Goal: Task Accomplishment & Management: Use online tool/utility

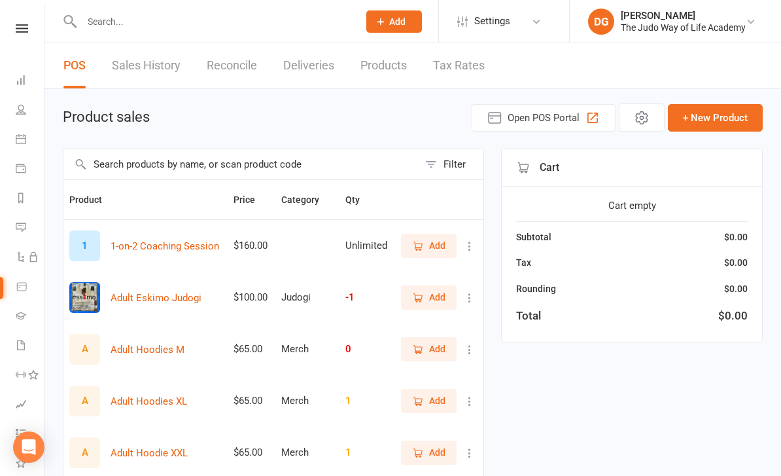
select select "50"
click at [16, 417] on link "Class check-in" at bounding box center [30, 411] width 29 height 29
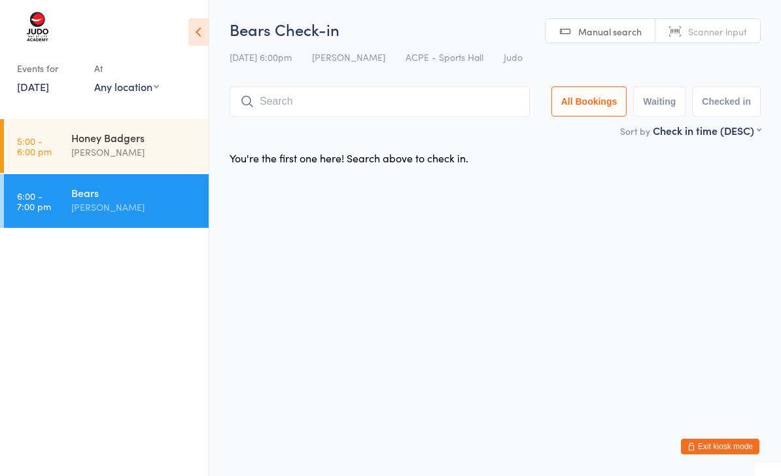
click at [291, 105] on input "search" at bounding box center [380, 101] width 300 height 30
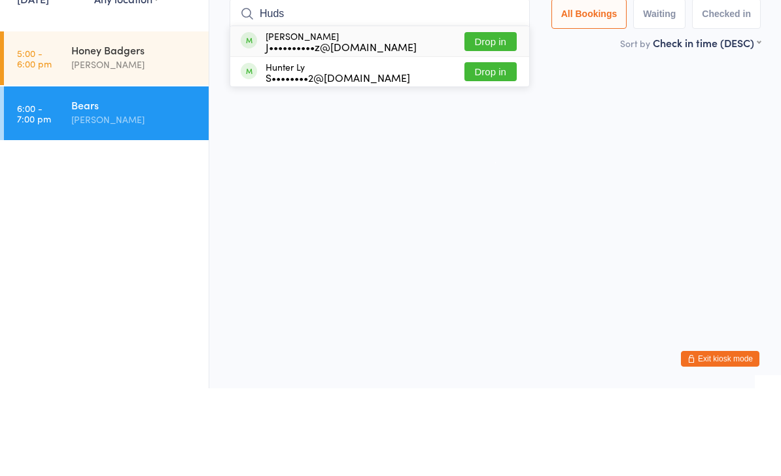
type input "Huds"
click at [493, 120] on button "Drop in" at bounding box center [491, 129] width 52 height 19
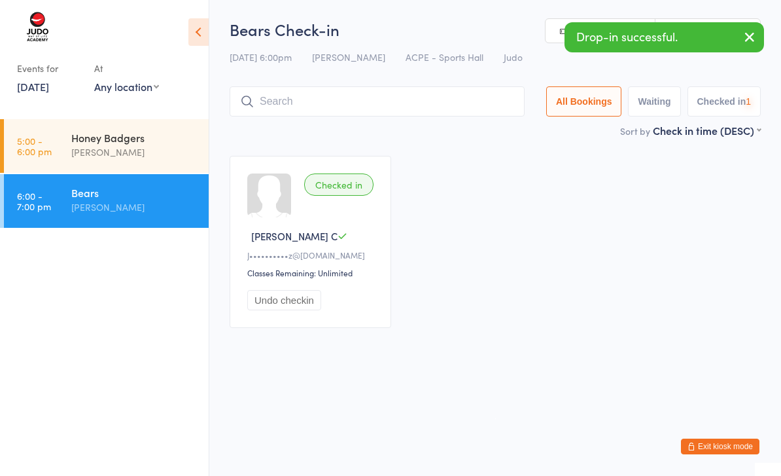
click at [396, 103] on input "search" at bounding box center [377, 101] width 295 height 30
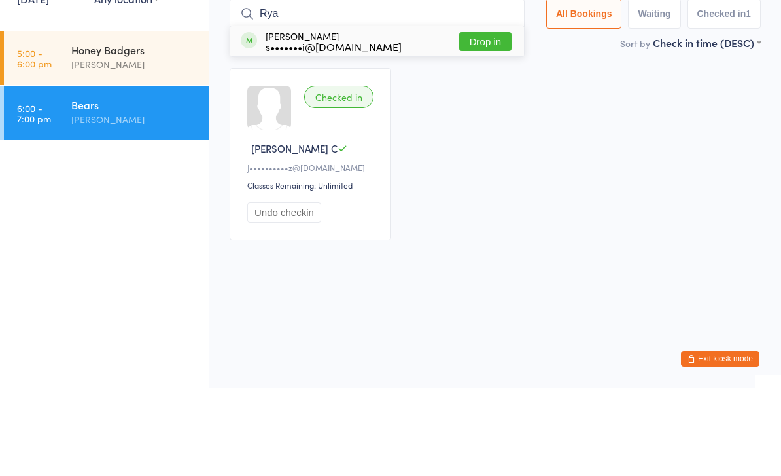
type input "Rya"
click at [491, 120] on button "Drop in" at bounding box center [485, 129] width 52 height 19
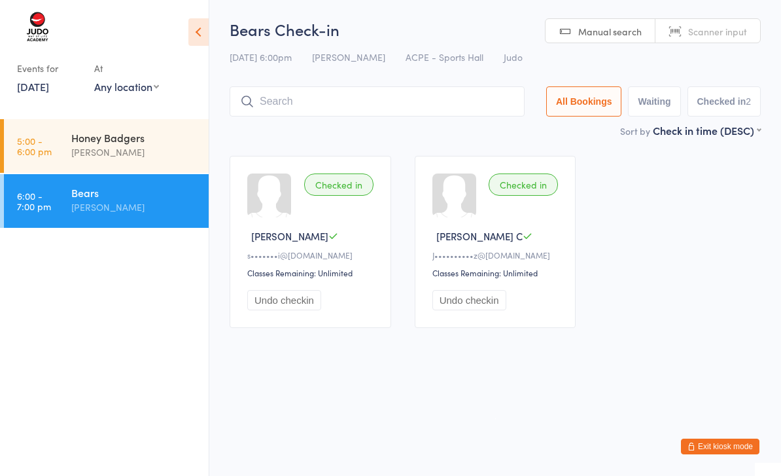
click at [451, 95] on input "search" at bounding box center [377, 101] width 295 height 30
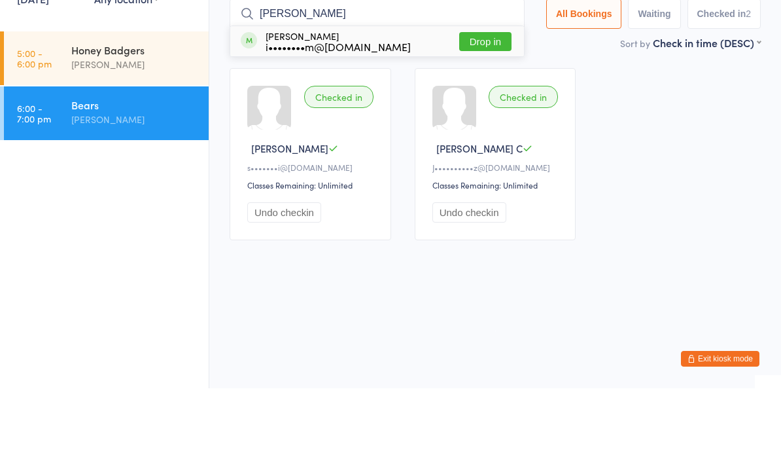
type input "Tyler"
click at [489, 120] on button "Drop in" at bounding box center [485, 129] width 52 height 19
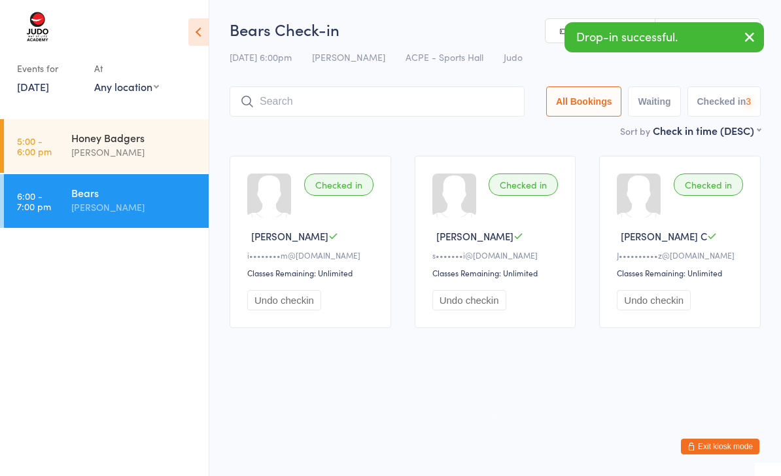
click at [352, 100] on input "search" at bounding box center [377, 101] width 295 height 30
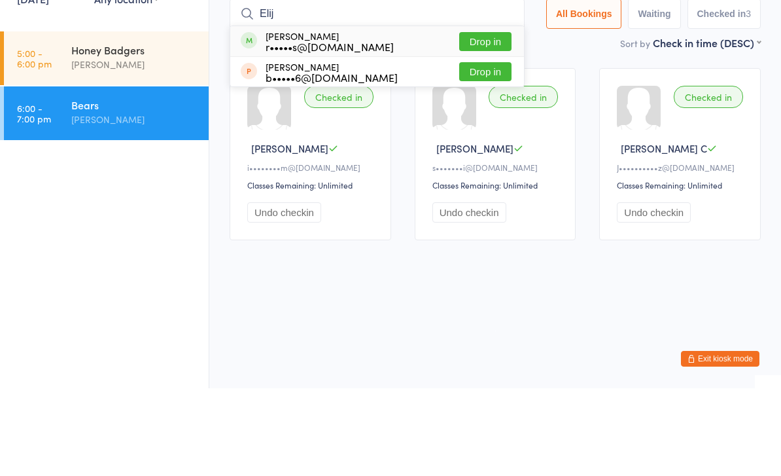
type input "Elij"
click at [486, 120] on button "Drop in" at bounding box center [485, 129] width 52 height 19
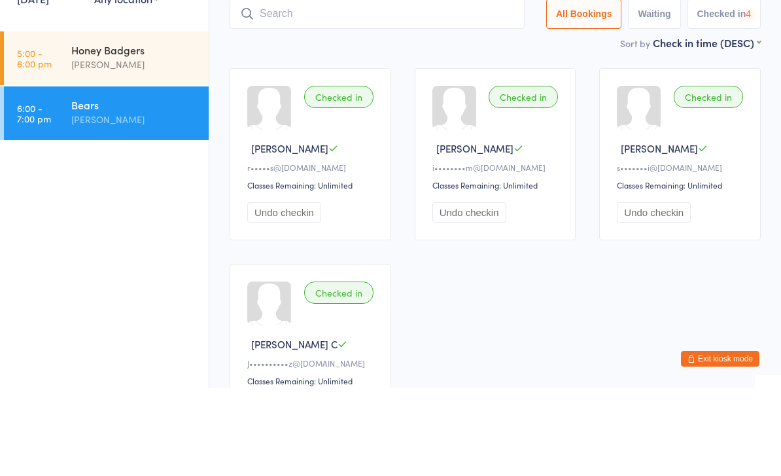
click at [453, 86] on input "search" at bounding box center [377, 101] width 295 height 30
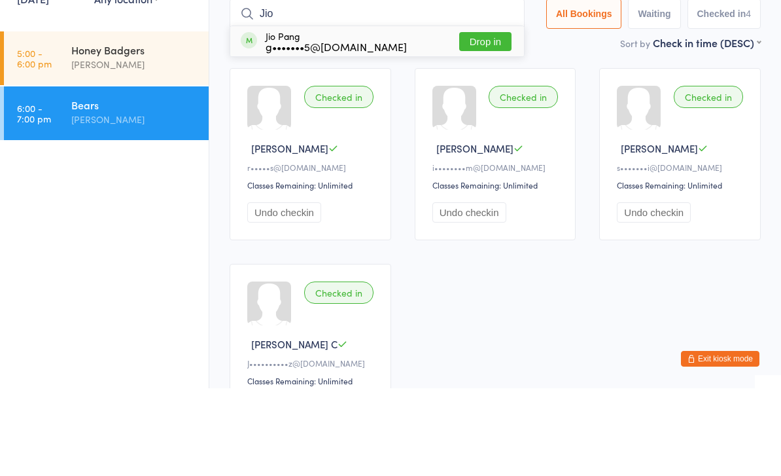
type input "Jio"
click at [484, 120] on button "Drop in" at bounding box center [485, 129] width 52 height 19
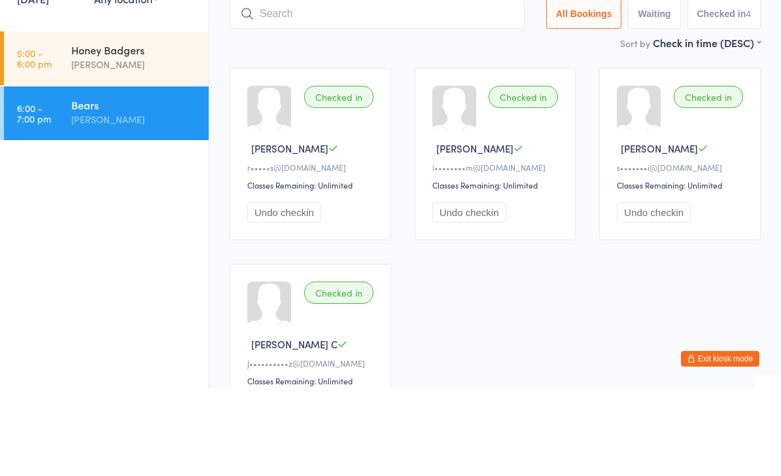
scroll to position [88, 0]
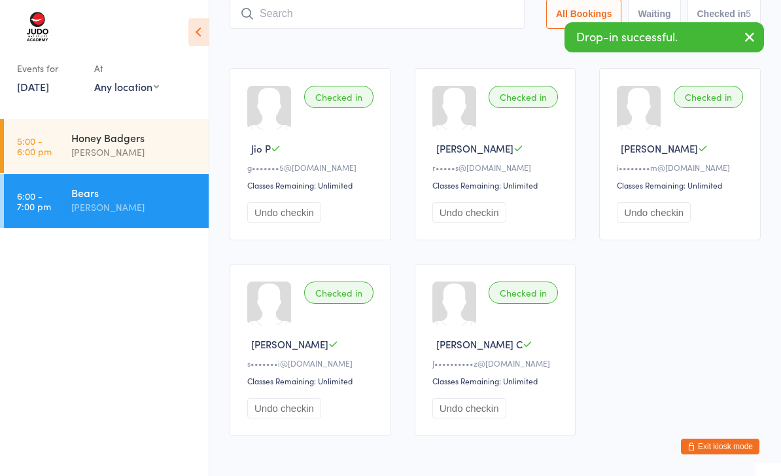
click at [444, 12] on input "search" at bounding box center [377, 14] width 295 height 30
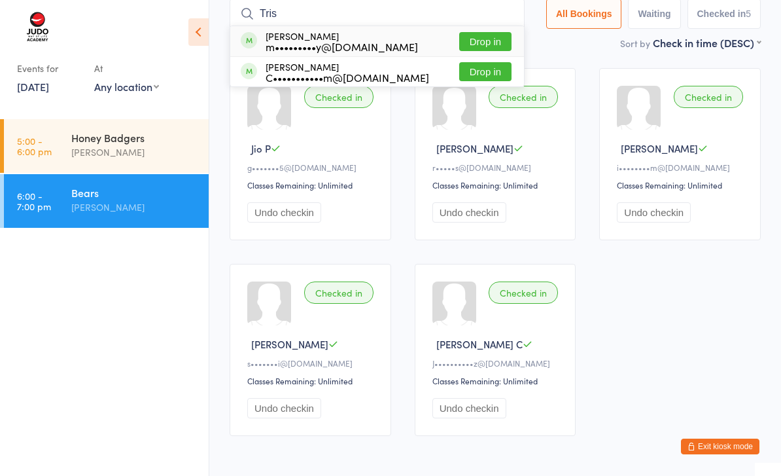
type input "Tris"
click at [483, 39] on button "Drop in" at bounding box center [485, 41] width 52 height 19
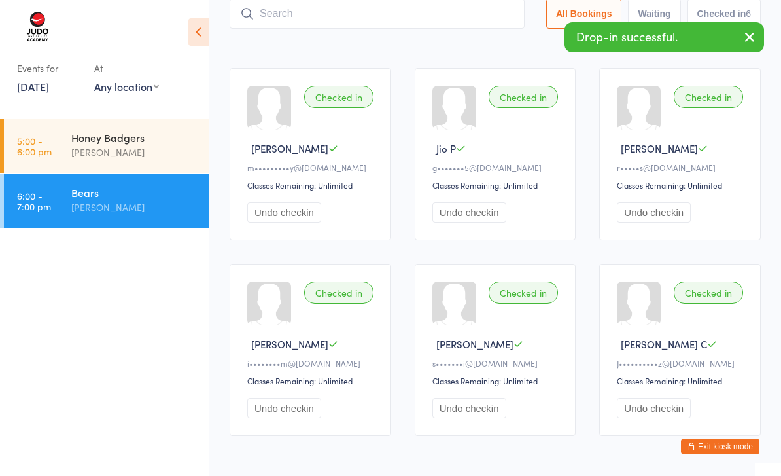
click at [406, 27] on input "search" at bounding box center [377, 14] width 295 height 30
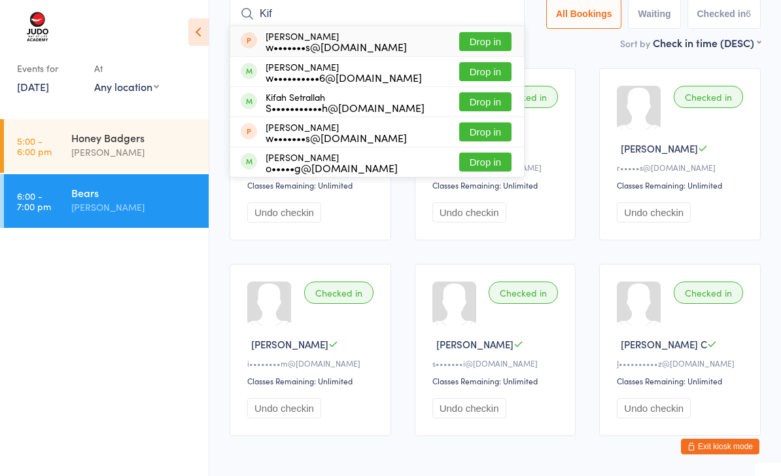
type input "Kif"
click at [481, 99] on button "Drop in" at bounding box center [485, 101] width 52 height 19
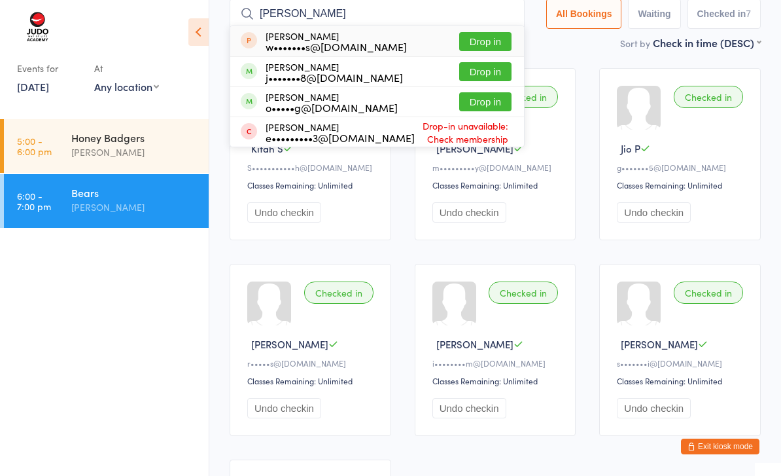
type input "Etha"
click at [480, 73] on button "Drop in" at bounding box center [485, 71] width 52 height 19
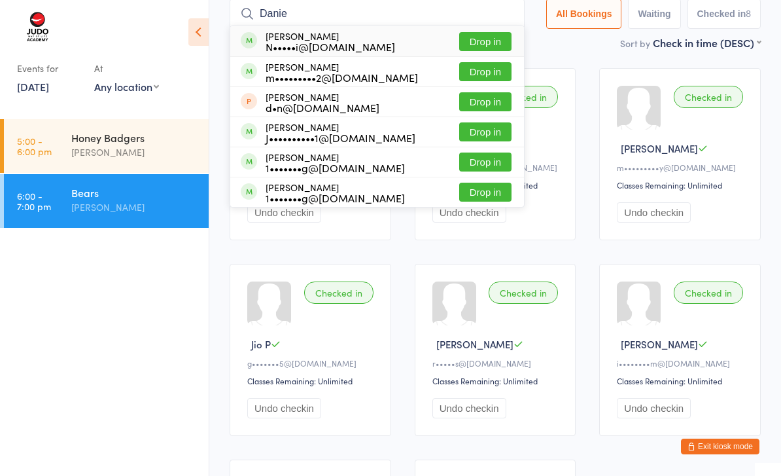
type input "Danie"
click at [485, 133] on button "Drop in" at bounding box center [485, 131] width 52 height 19
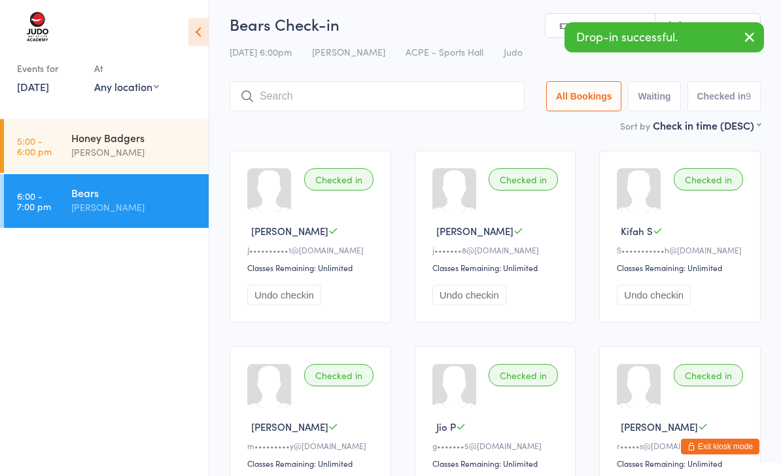
scroll to position [0, 0]
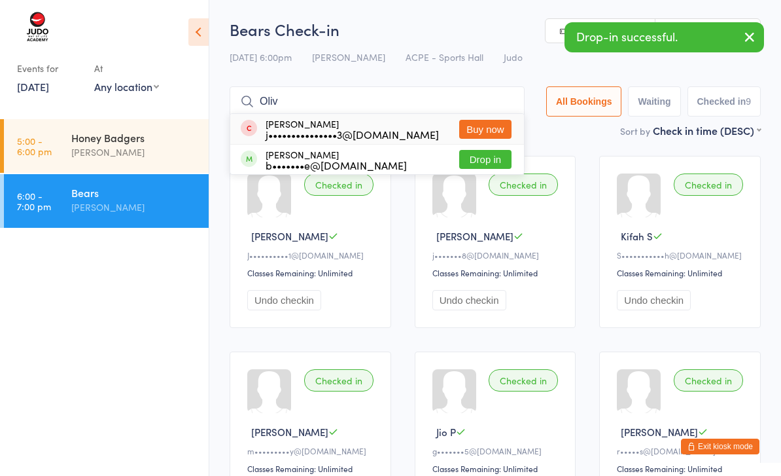
type input "Oliv"
click at [489, 154] on button "Drop in" at bounding box center [485, 159] width 52 height 19
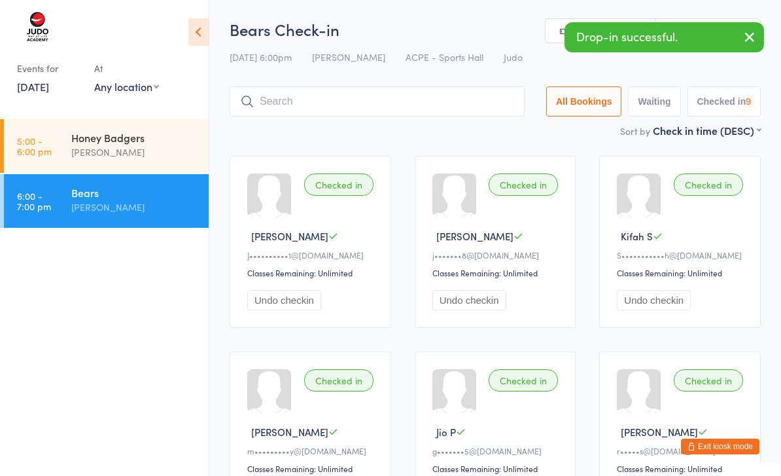
click at [432, 104] on input "search" at bounding box center [377, 101] width 295 height 30
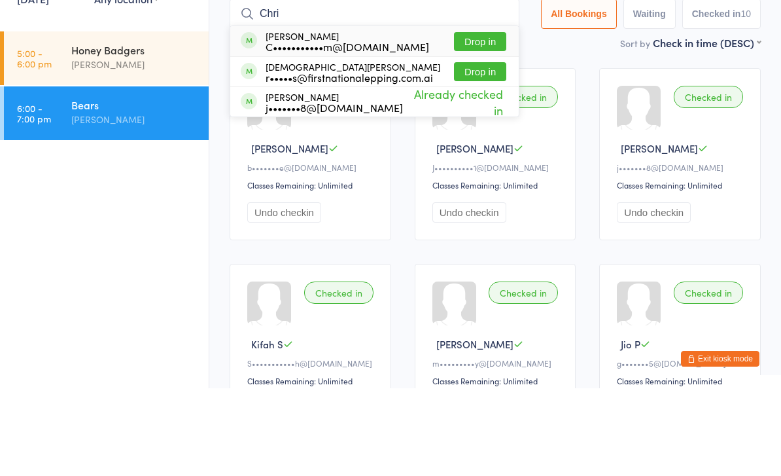
type input "Chri"
click at [478, 150] on button "Drop in" at bounding box center [480, 159] width 52 height 19
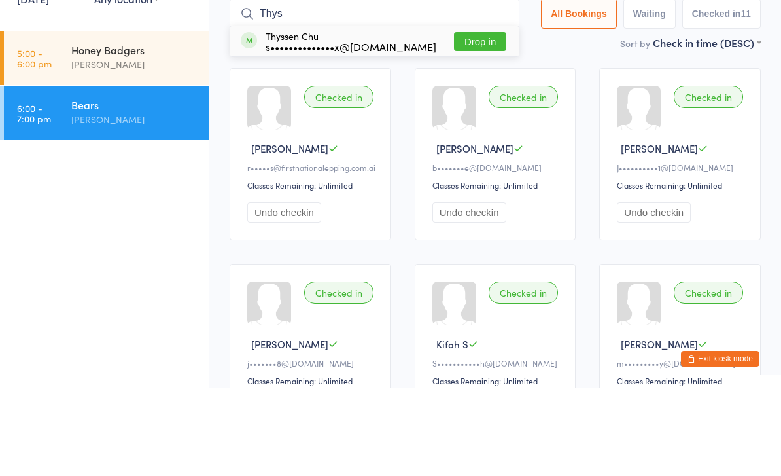
type input "Thys"
click at [482, 120] on button "Drop in" at bounding box center [480, 129] width 52 height 19
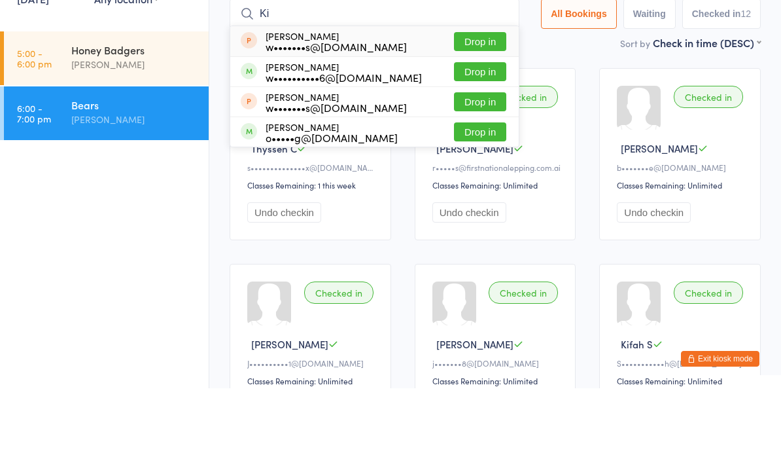
type input "K"
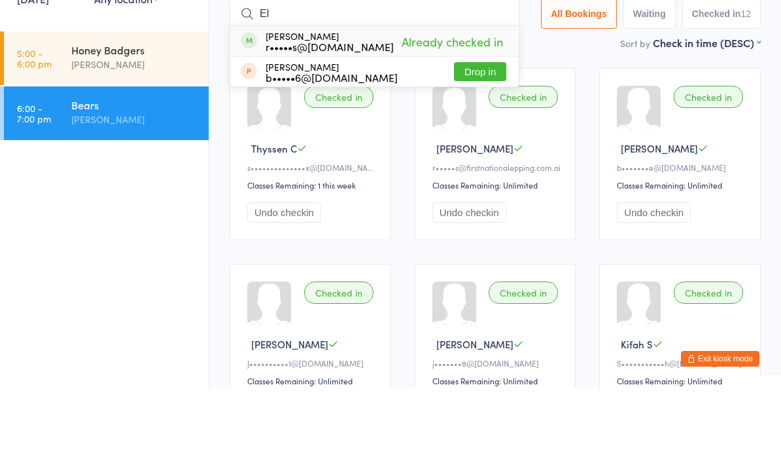
type input "E"
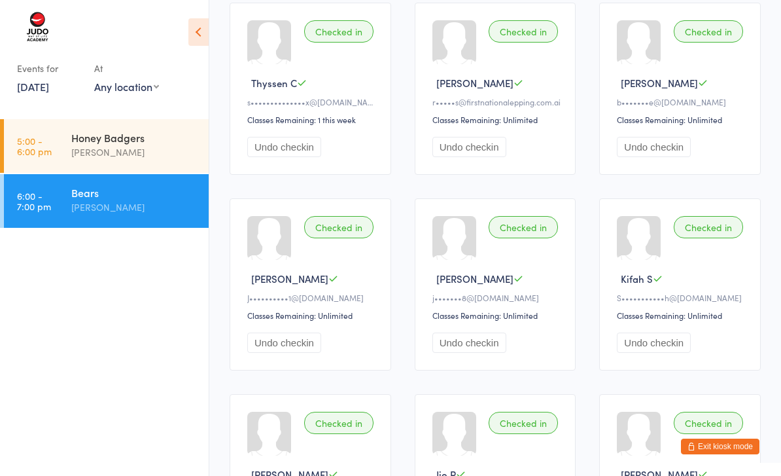
scroll to position [5, 0]
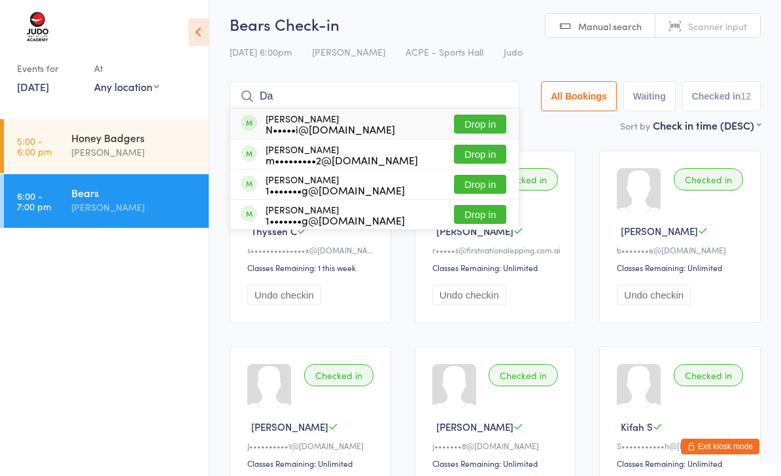
type input "D"
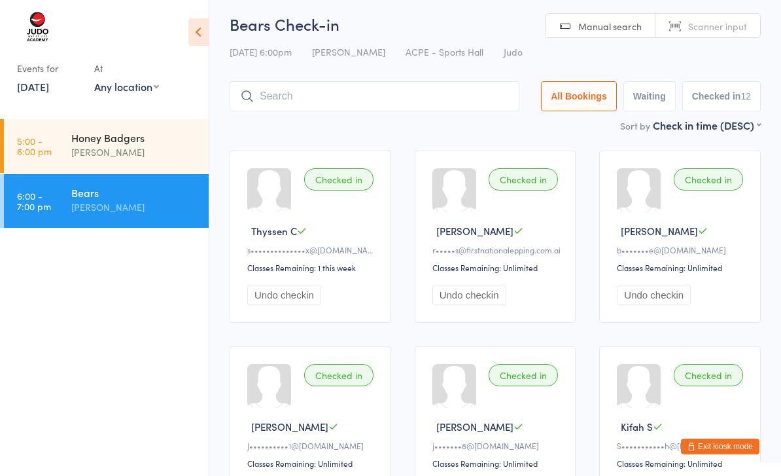
click at [156, 143] on div "Honey Badgers" at bounding box center [134, 137] width 126 height 14
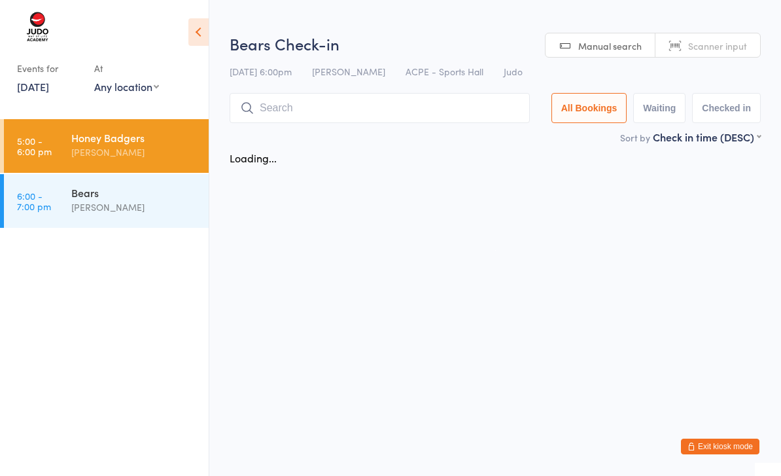
click at [317, 94] on input "search" at bounding box center [380, 108] width 300 height 30
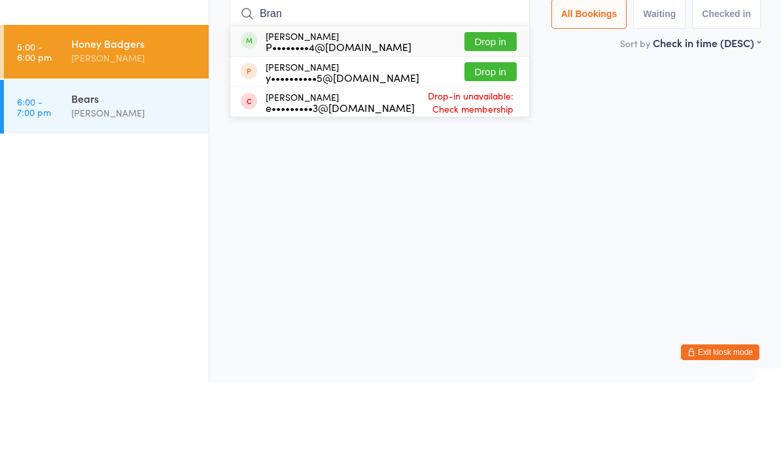
type input "Bran"
click at [493, 126] on button "Drop in" at bounding box center [491, 135] width 52 height 19
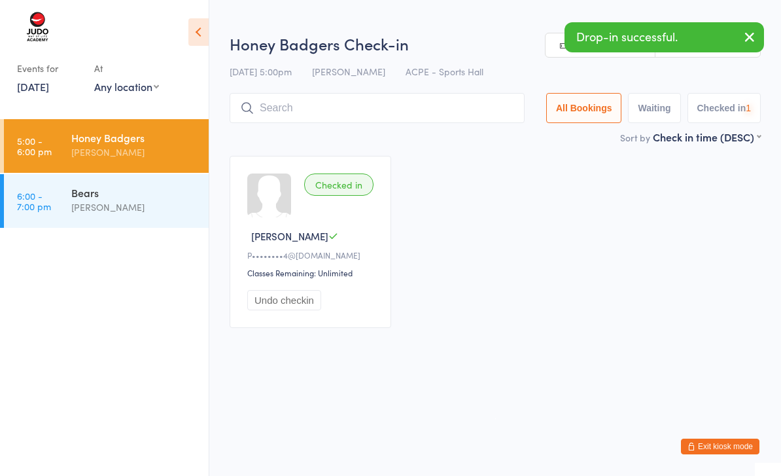
click at [372, 107] on input "search" at bounding box center [377, 108] width 295 height 30
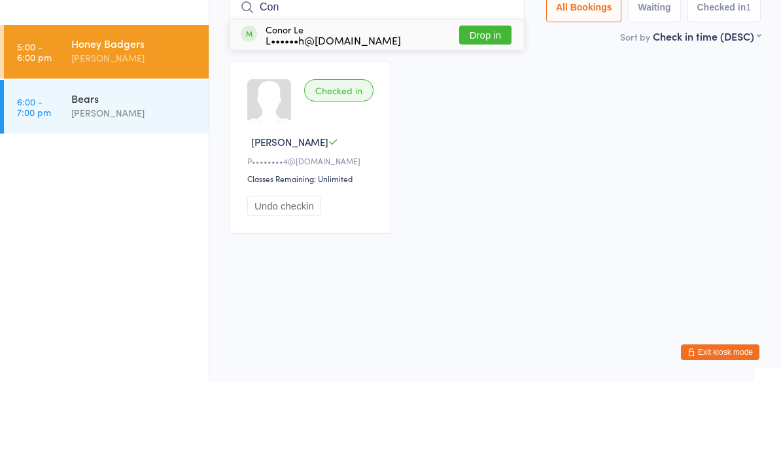
type input "Con"
click at [490, 120] on button "Drop in" at bounding box center [485, 129] width 52 height 19
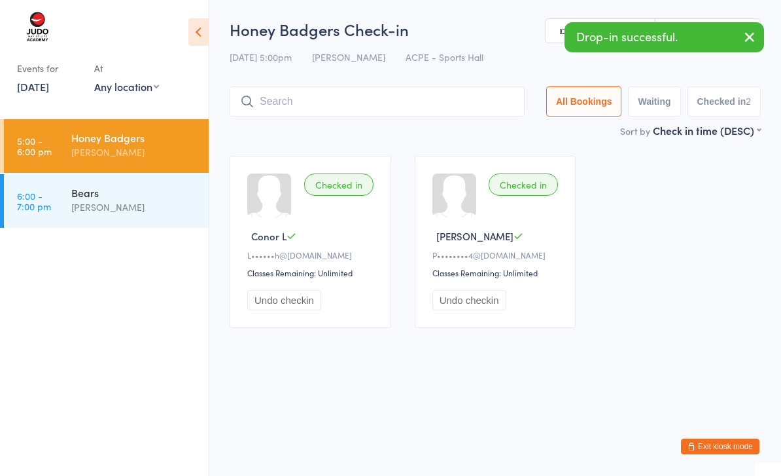
click at [444, 102] on input "search" at bounding box center [377, 101] width 295 height 30
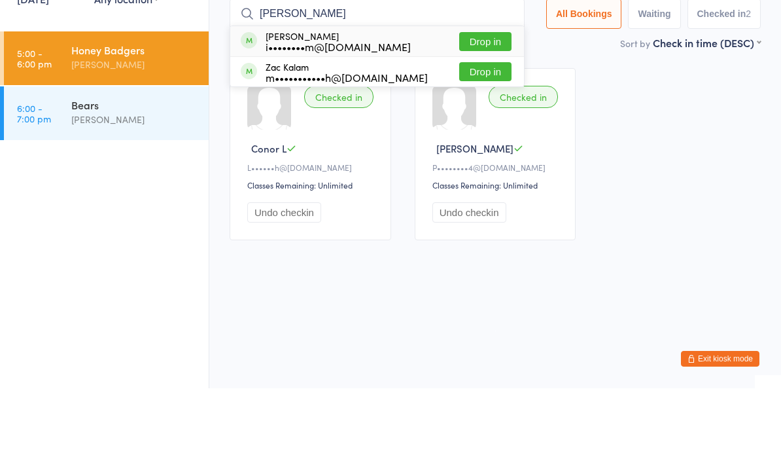
type input "Kay"
click at [485, 120] on button "Drop in" at bounding box center [485, 129] width 52 height 19
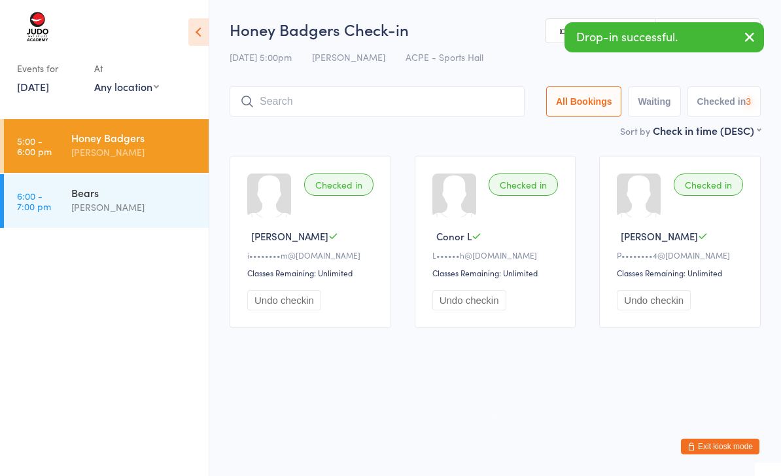
click at [487, 97] on input "search" at bounding box center [377, 101] width 295 height 30
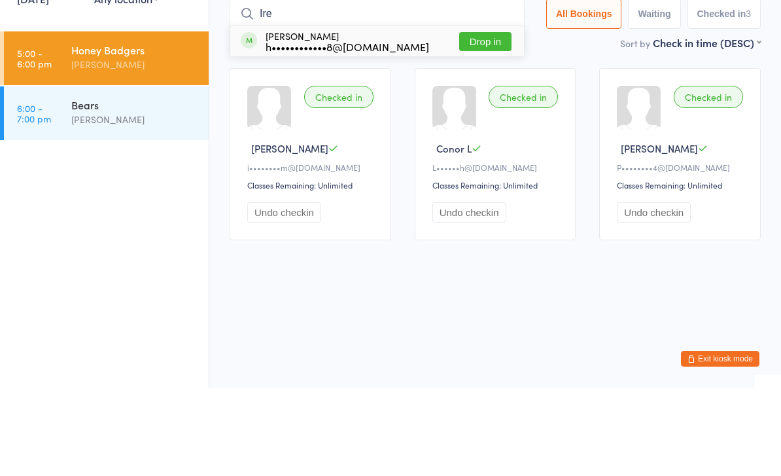
type input "Ire"
click at [484, 120] on button "Drop in" at bounding box center [485, 129] width 52 height 19
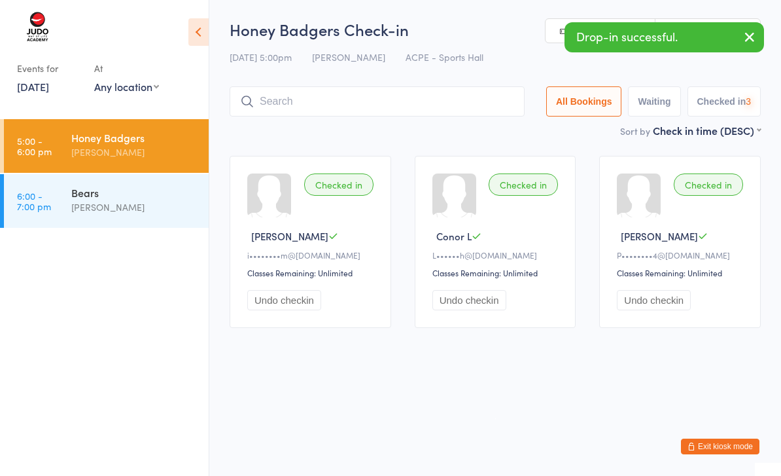
click at [417, 93] on input "search" at bounding box center [377, 101] width 295 height 30
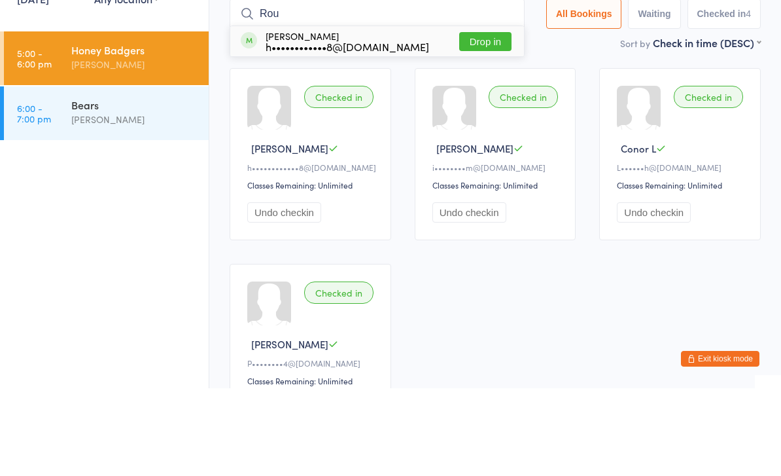
type input "Rou"
click at [472, 120] on button "Drop in" at bounding box center [485, 129] width 52 height 19
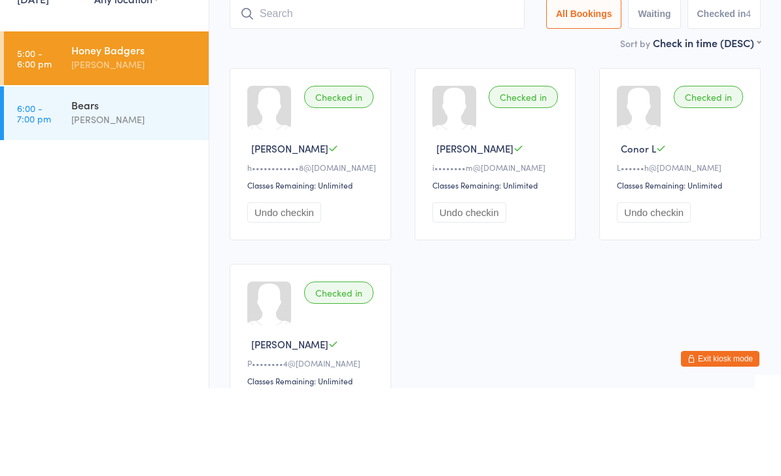
scroll to position [88, 0]
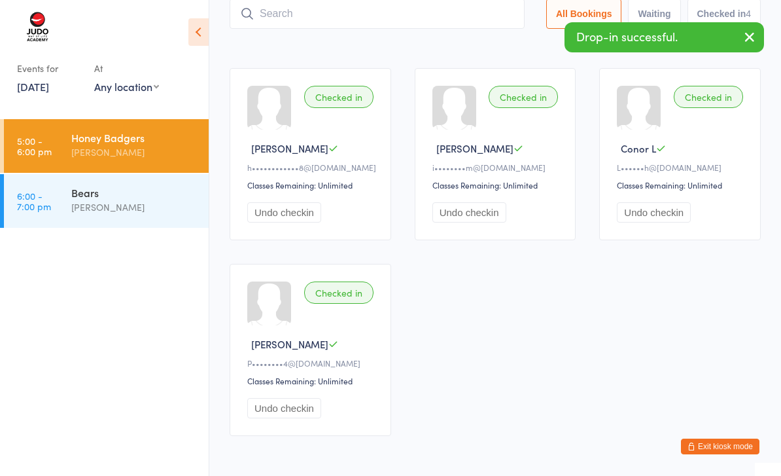
click at [410, 19] on input "search" at bounding box center [377, 14] width 295 height 30
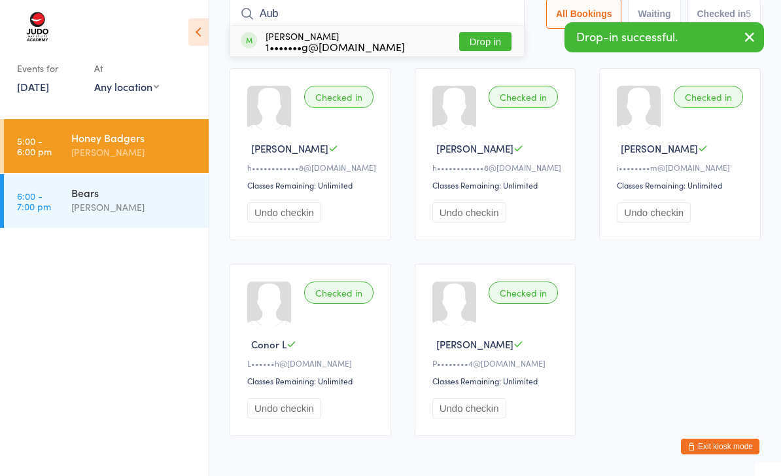
type input "Aub"
click at [487, 38] on button "Drop in" at bounding box center [485, 41] width 52 height 19
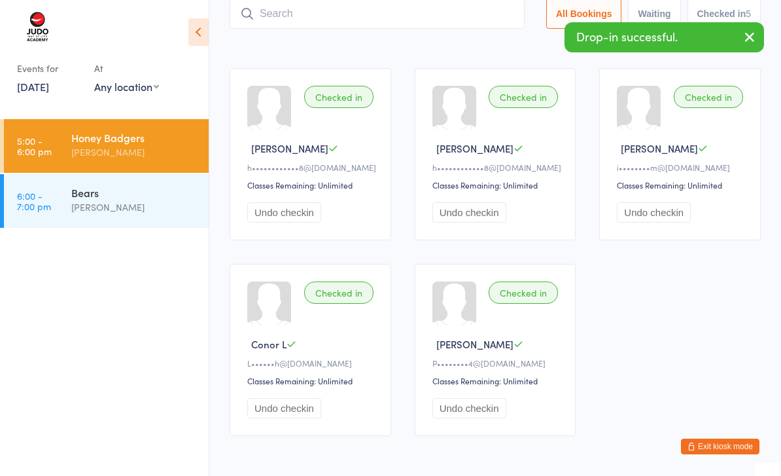
click at [438, 16] on input "search" at bounding box center [377, 14] width 295 height 30
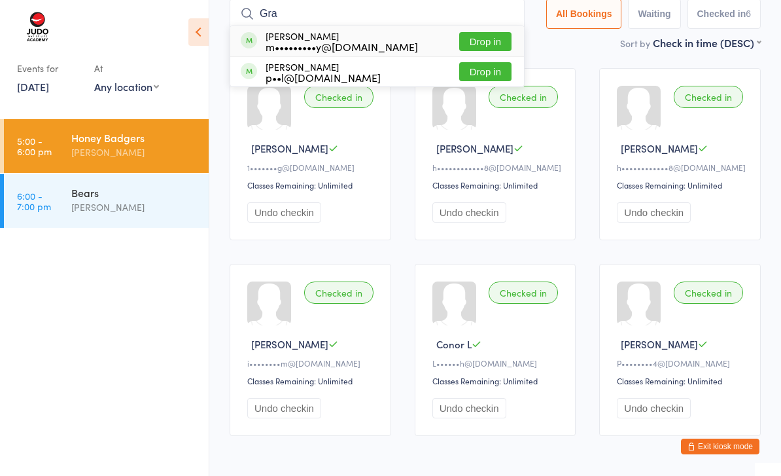
type input "Gra"
click at [489, 41] on button "Drop in" at bounding box center [485, 41] width 52 height 19
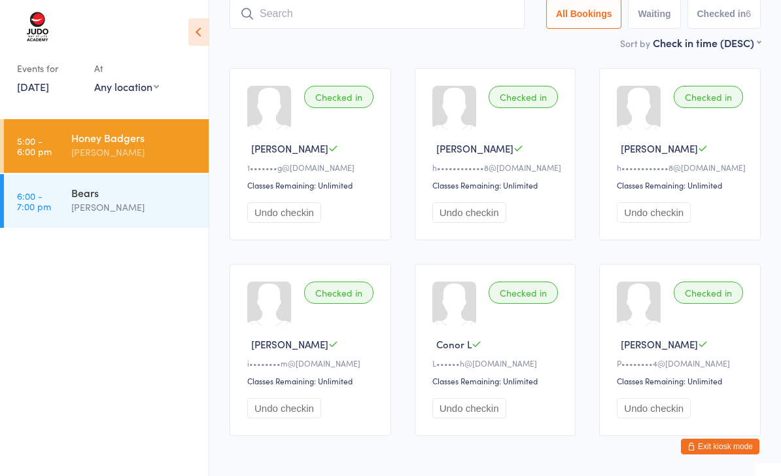
click at [433, 21] on input "search" at bounding box center [377, 14] width 295 height 30
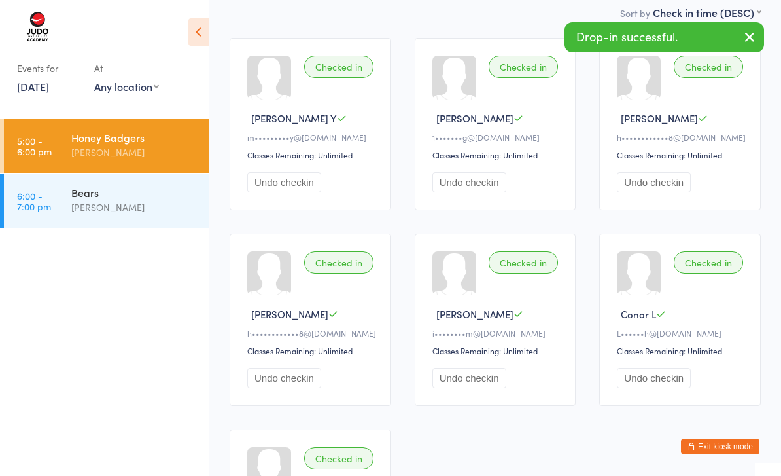
scroll to position [0, 0]
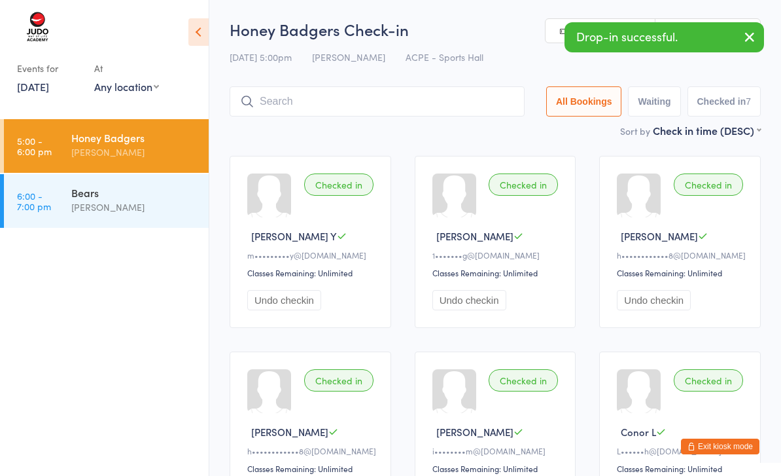
click at [752, 37] on icon "button" at bounding box center [750, 37] width 16 height 16
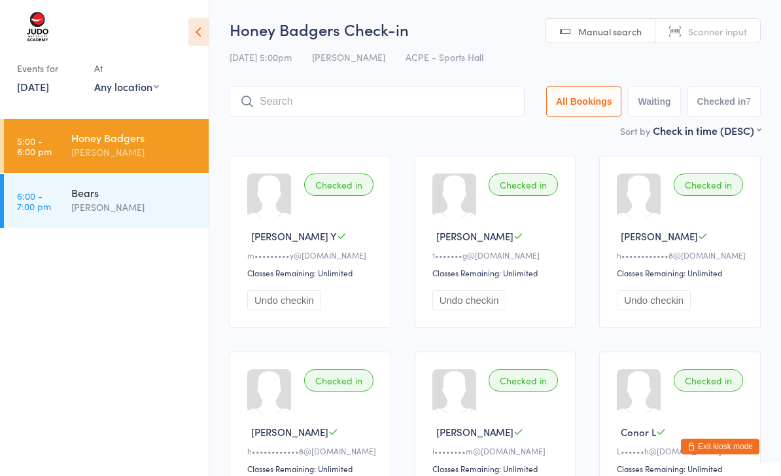
click at [435, 110] on input "search" at bounding box center [377, 101] width 295 height 30
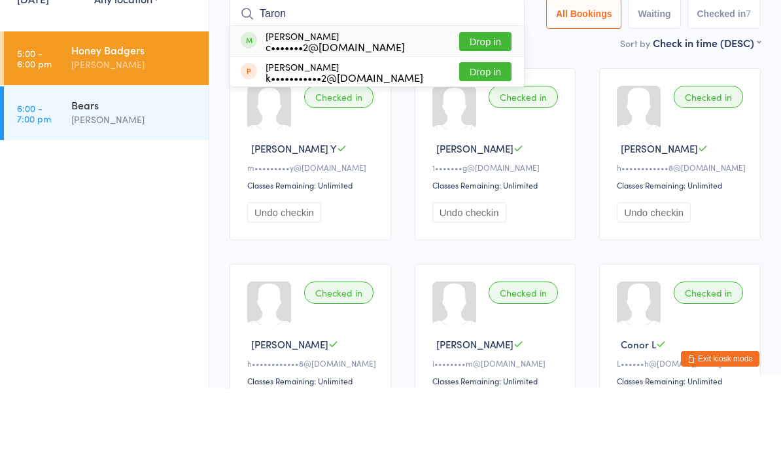
type input "Taron"
click at [493, 120] on button "Drop in" at bounding box center [485, 129] width 52 height 19
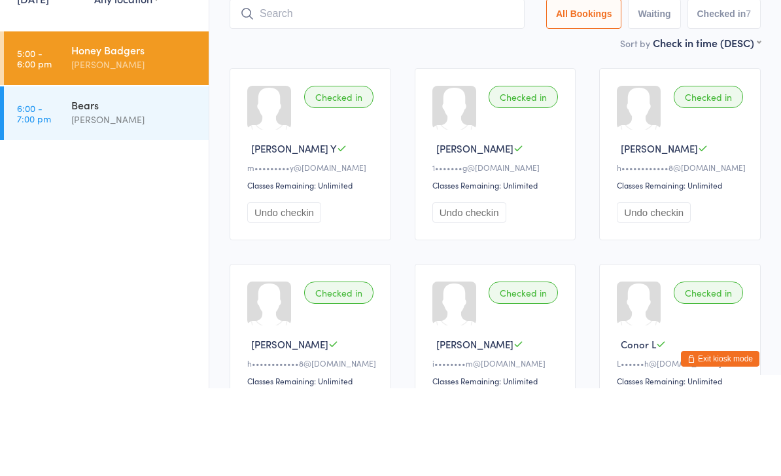
scroll to position [88, 0]
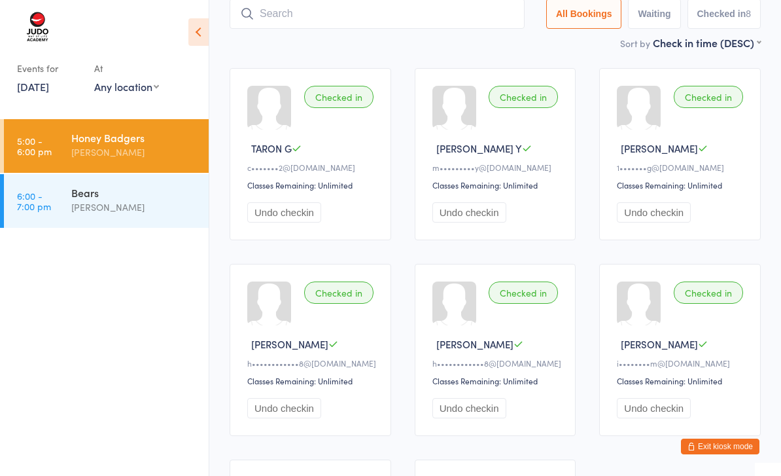
click at [469, 18] on input "search" at bounding box center [377, 14] width 295 height 30
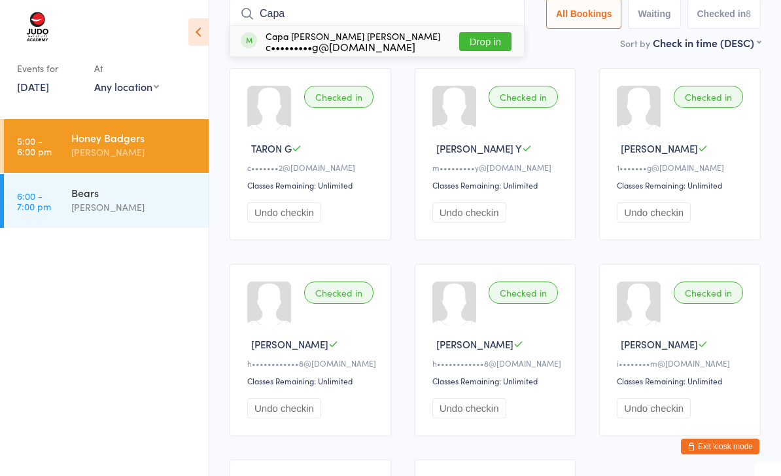
type input "Capa"
click at [496, 38] on button "Drop in" at bounding box center [485, 41] width 52 height 19
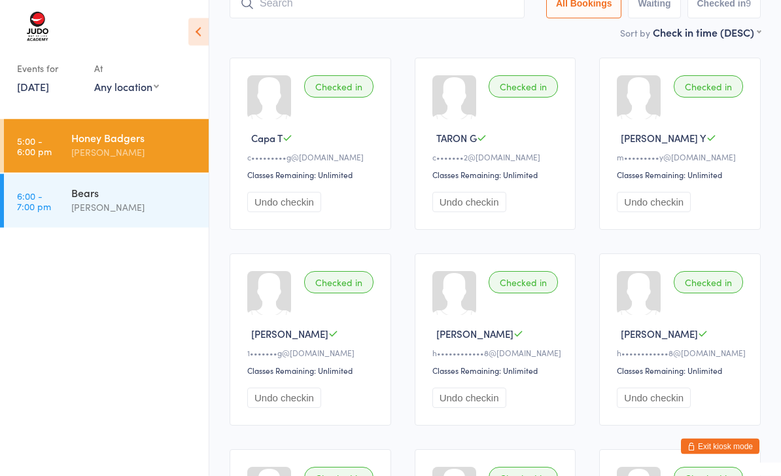
scroll to position [0, 0]
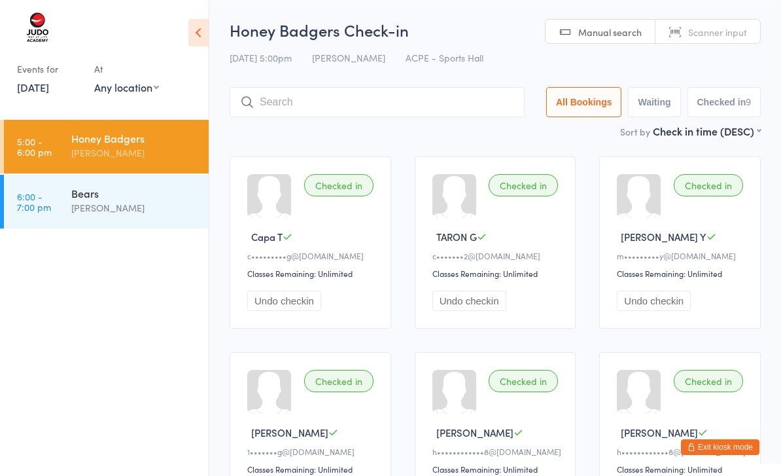
click at [486, 91] on input "search" at bounding box center [377, 101] width 295 height 30
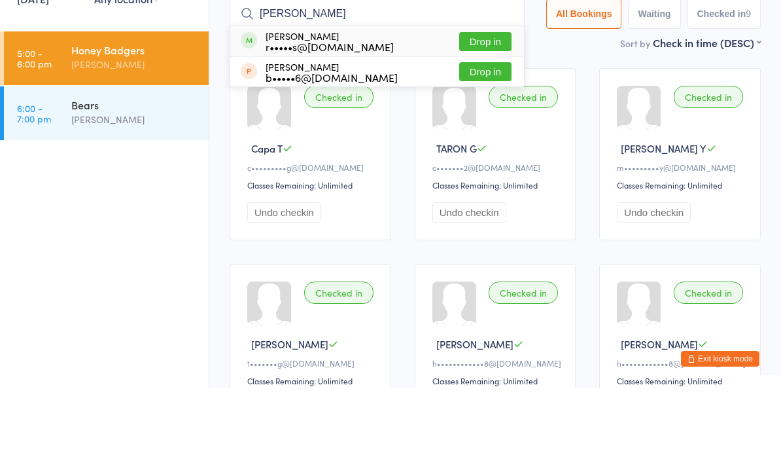
type input "Eli"
click at [491, 150] on button "Drop in" at bounding box center [485, 159] width 52 height 19
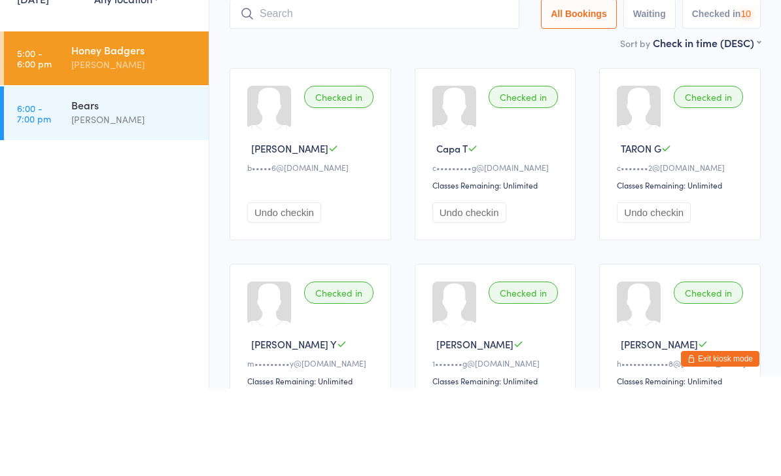
click at [424, 86] on input "search" at bounding box center [375, 101] width 290 height 30
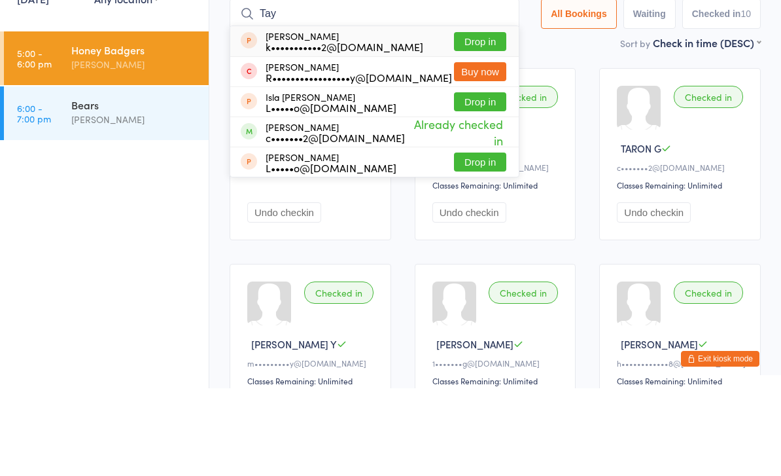
type input "Tay"
click at [482, 120] on button "Drop in" at bounding box center [480, 129] width 52 height 19
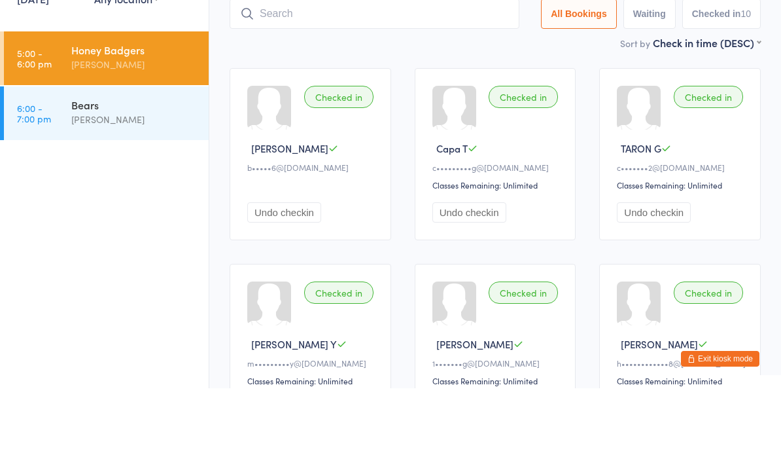
scroll to position [88, 0]
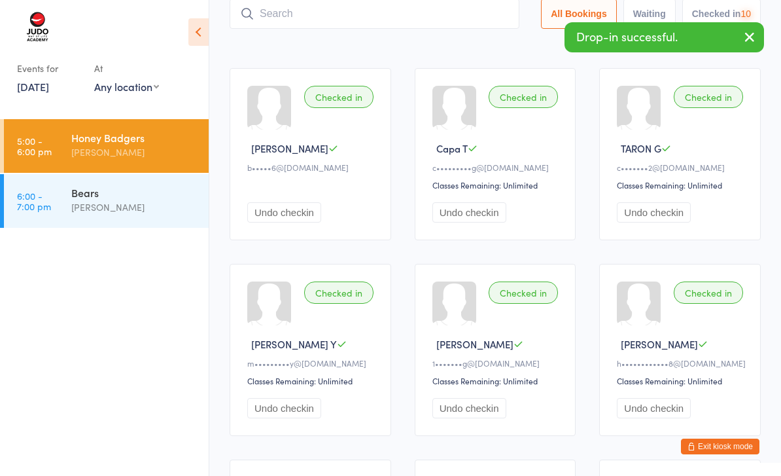
click at [446, 27] on input "search" at bounding box center [375, 14] width 290 height 30
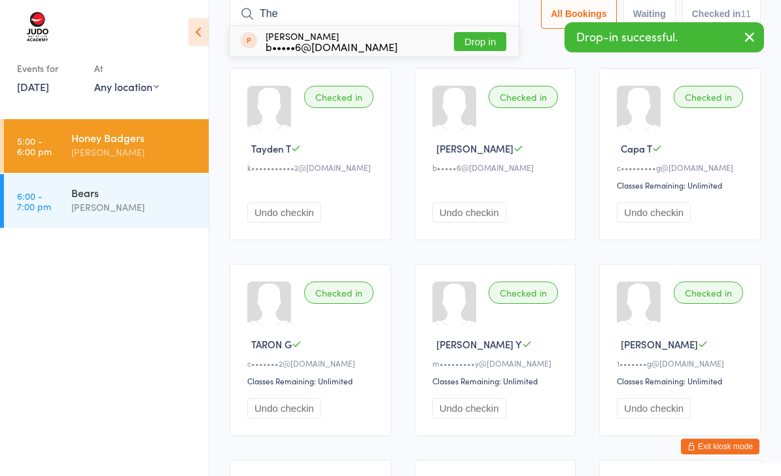
type input "The"
click at [477, 39] on button "Drop in" at bounding box center [480, 41] width 52 height 19
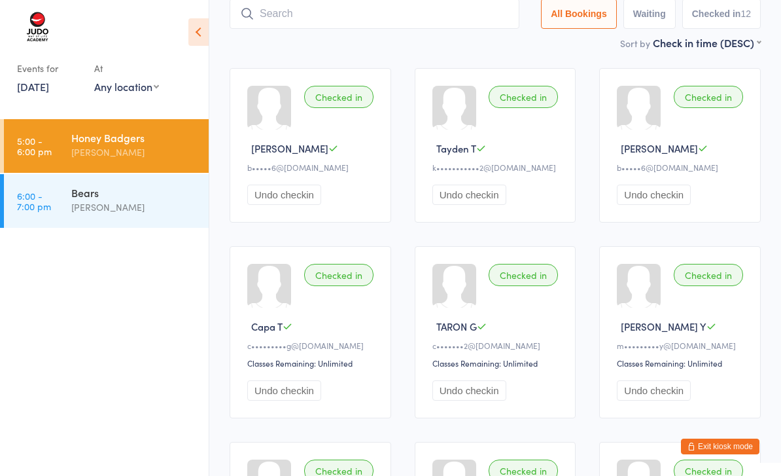
click at [723, 444] on button "Exit kiosk mode" at bounding box center [720, 446] width 79 height 16
